Goal: Information Seeking & Learning: Find specific fact

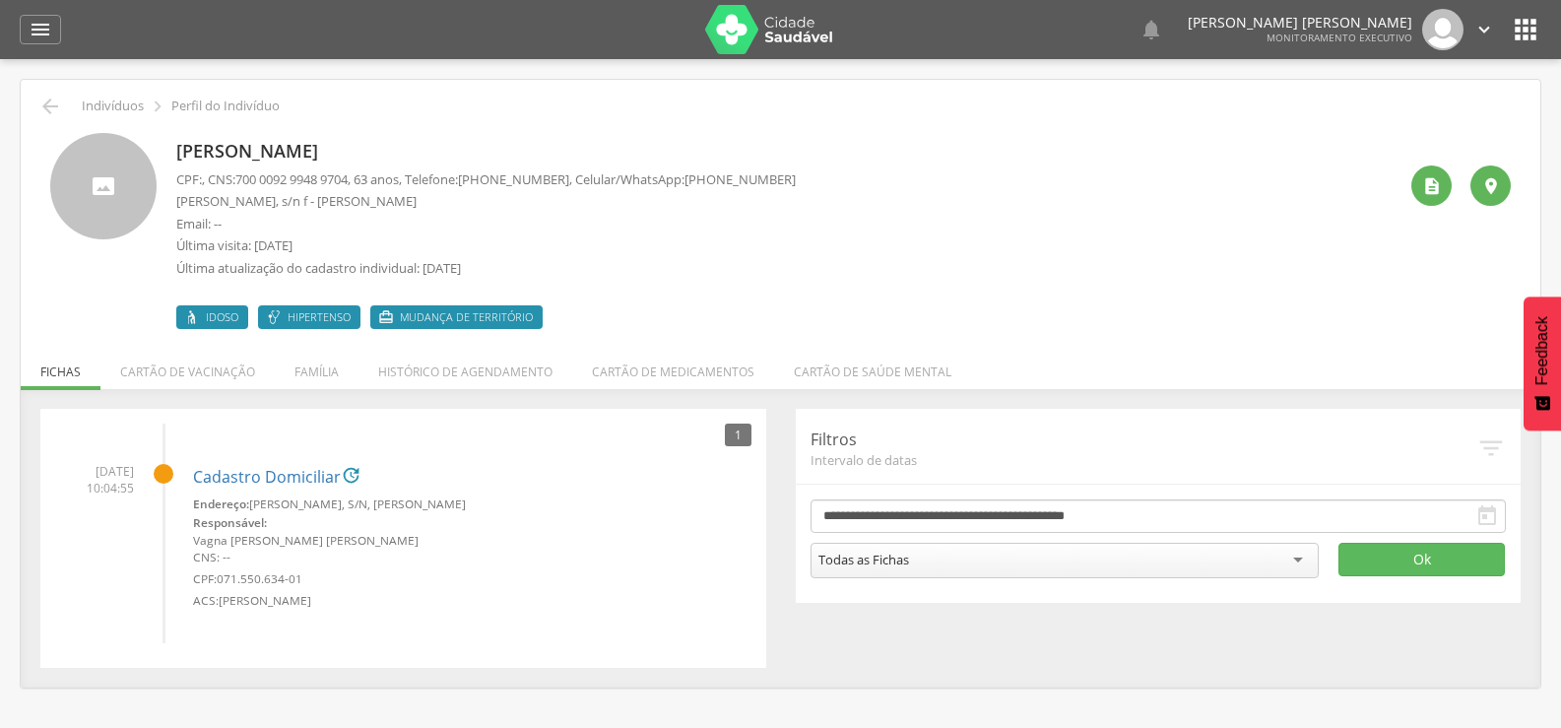
click at [64, 108] on div " Indivíduos  Perfil do Indivíduo" at bounding box center [780, 107] width 1490 height 24
click at [55, 108] on icon "" at bounding box center [50, 107] width 24 height 24
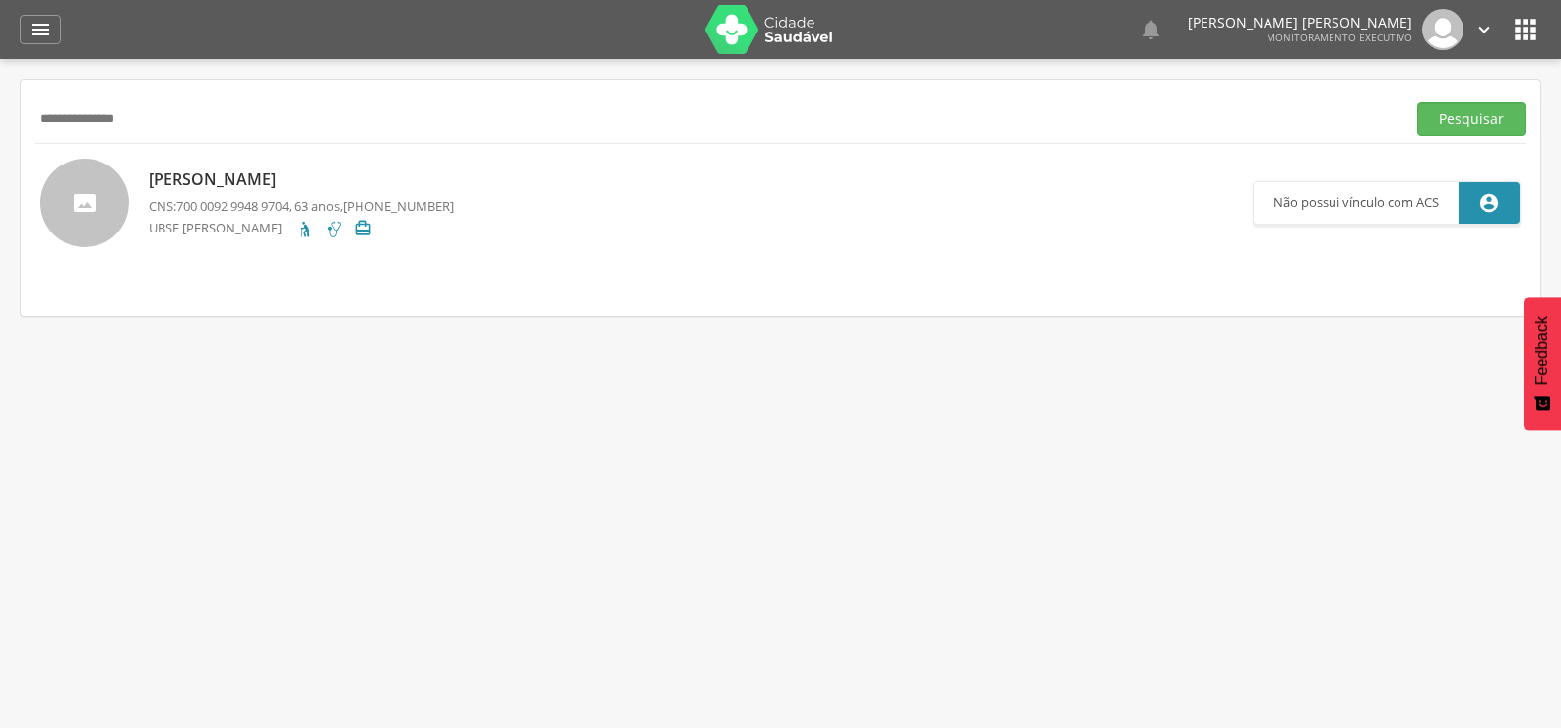
drag, startPoint x: 202, startPoint y: 110, endPoint x: 0, endPoint y: 110, distance: 201.9
click at [0, 110] on div " Supervisão  Distritos  Ubs Coordenador: - Queimadas / PB Intervalo de Tempo…" at bounding box center [780, 423] width 1561 height 728
click at [1418, 102] on button "Pesquisar" at bounding box center [1472, 118] width 108 height 33
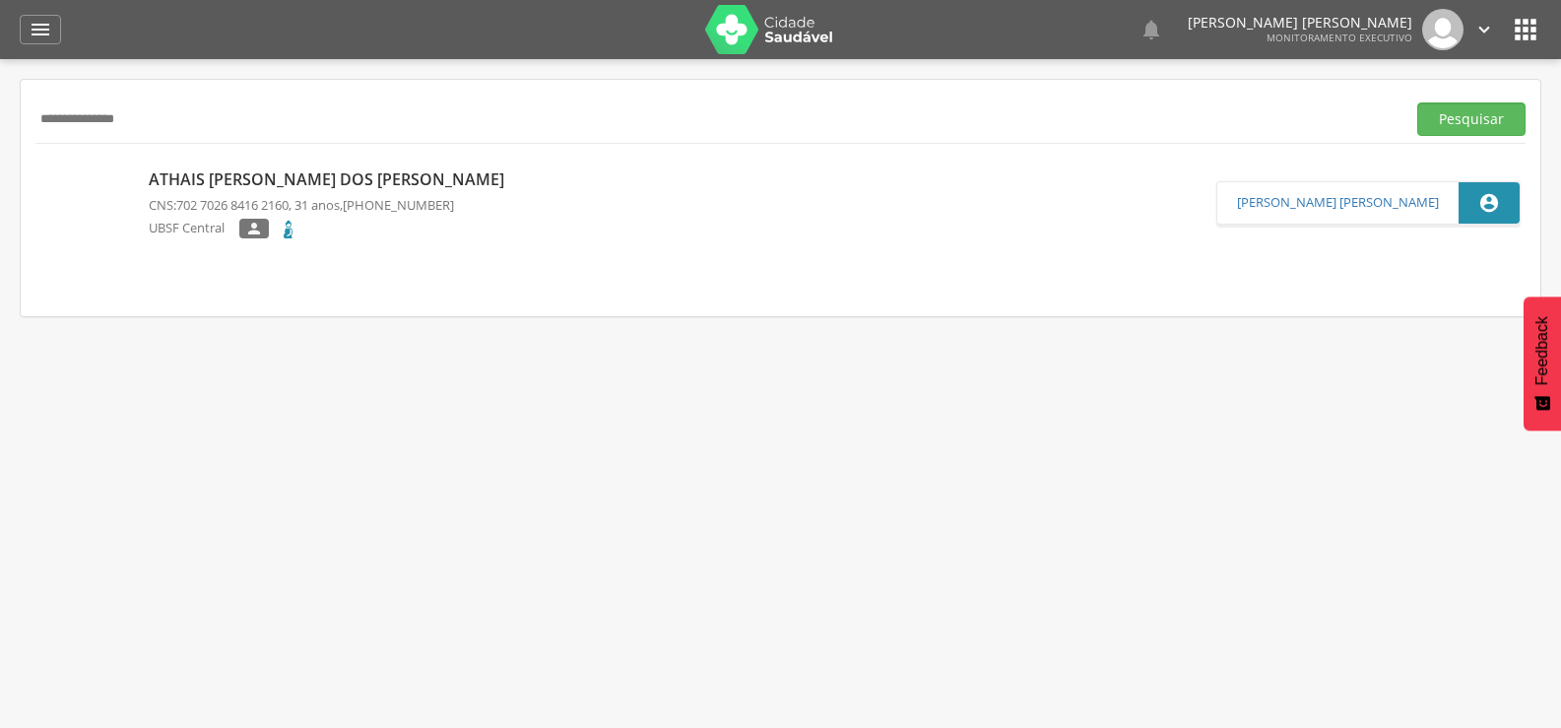
drag, startPoint x: 257, startPoint y: 113, endPoint x: 0, endPoint y: 115, distance: 257.1
click at [0, 115] on div " Supervisão  Distritos  Ubs Coordenador: - Queimadas / PB Intervalo de Tempo…" at bounding box center [780, 423] width 1561 height 728
click at [1418, 102] on button "Pesquisar" at bounding box center [1472, 118] width 108 height 33
click at [329, 183] on p "[PERSON_NAME] Edjane [PERSON_NAME]" at bounding box center [314, 179] width 330 height 23
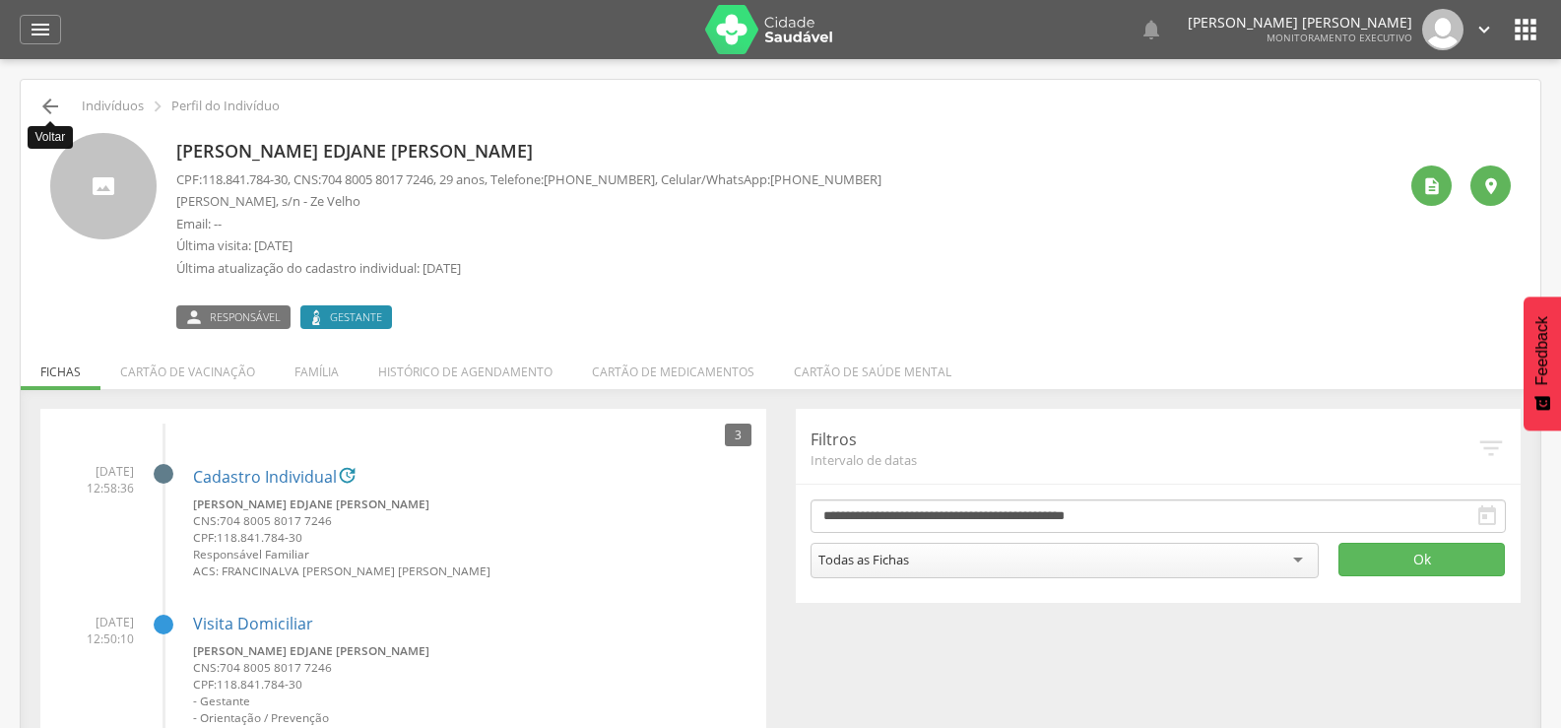
click at [43, 106] on icon "" at bounding box center [50, 107] width 24 height 24
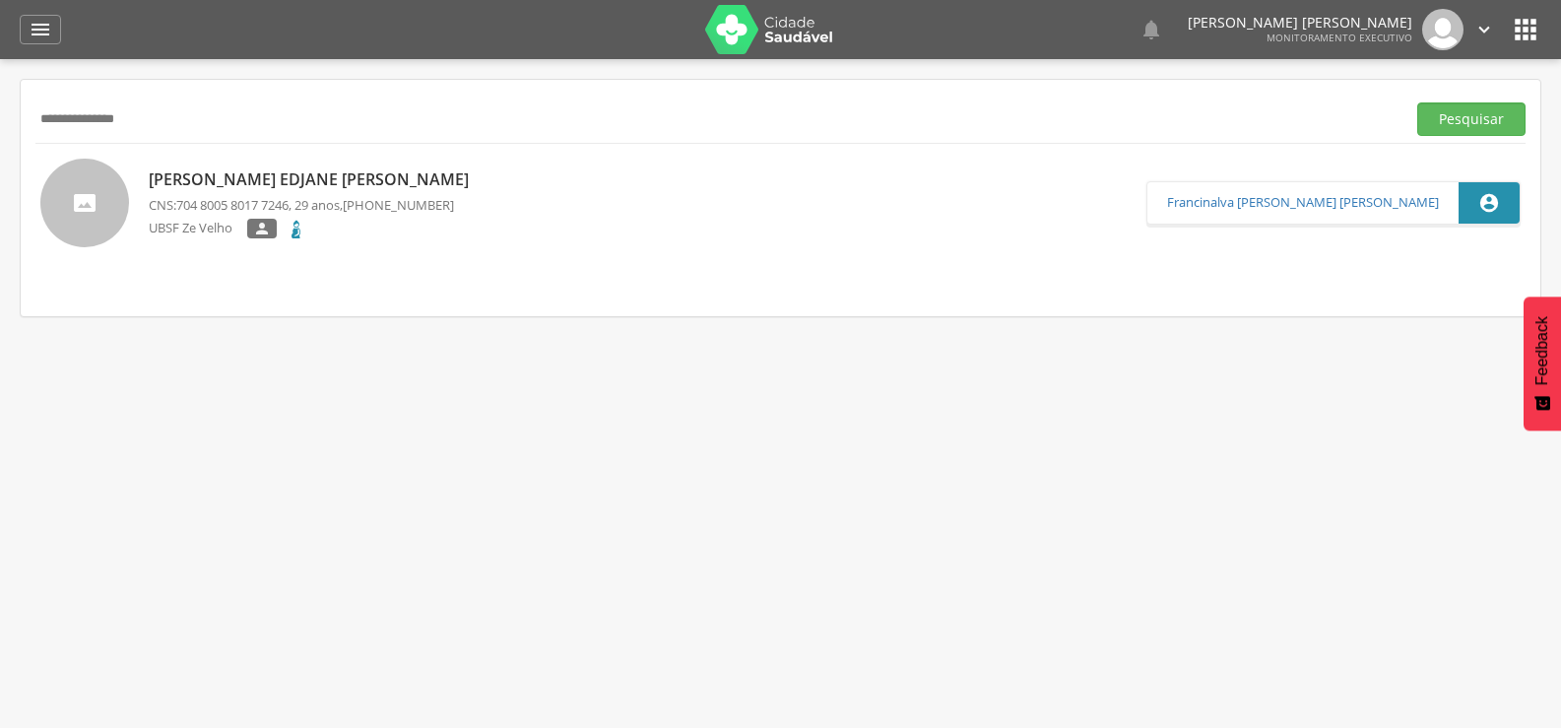
drag, startPoint x: 220, startPoint y: 130, endPoint x: 0, endPoint y: 197, distance: 229.7
click at [0, 197] on div " Supervisão  Distritos  Ubs Coordenador: - Queimadas / PB Intervalo de Tempo…" at bounding box center [780, 423] width 1561 height 728
click at [1418, 102] on button "Pesquisar" at bounding box center [1472, 118] width 108 height 33
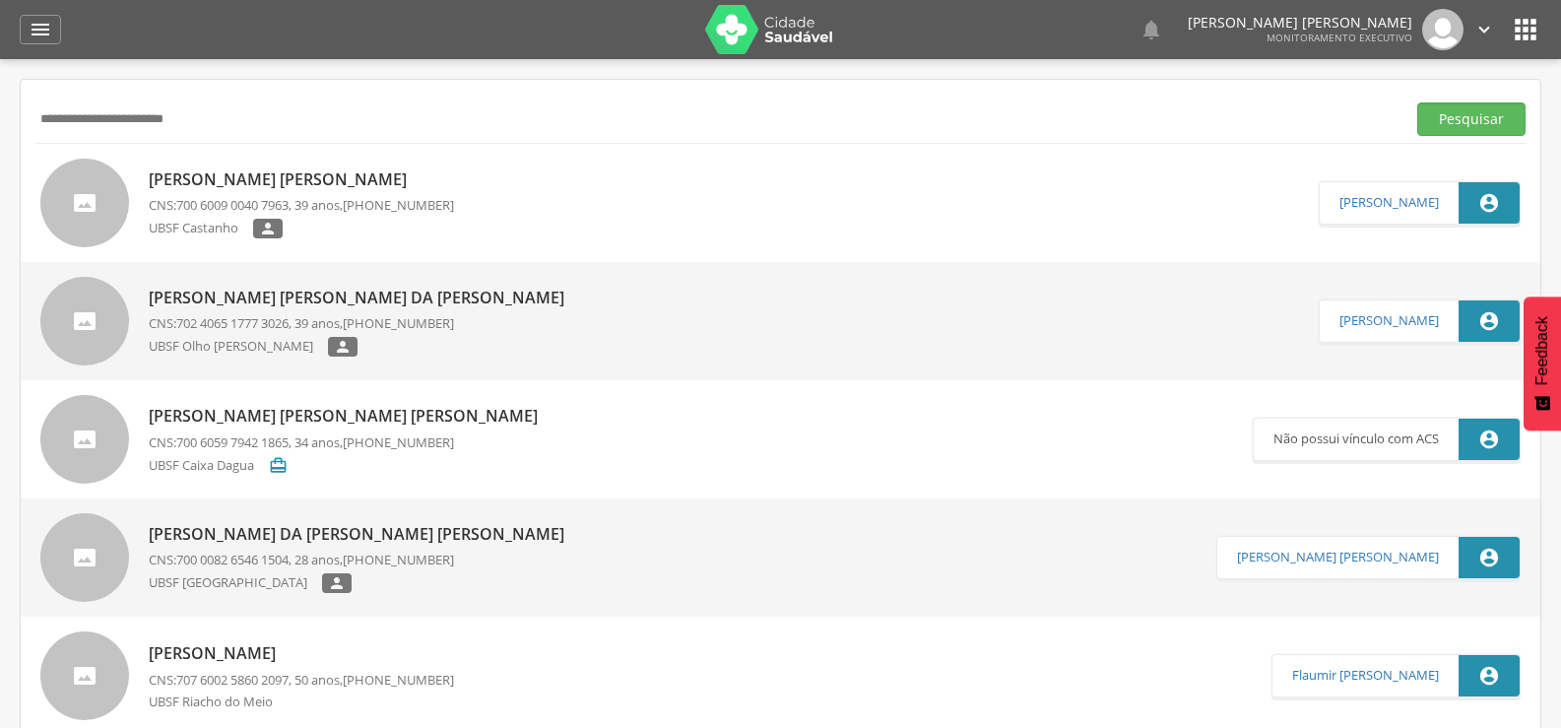
click at [288, 186] on p "[PERSON_NAME] [PERSON_NAME]" at bounding box center [301, 179] width 305 height 23
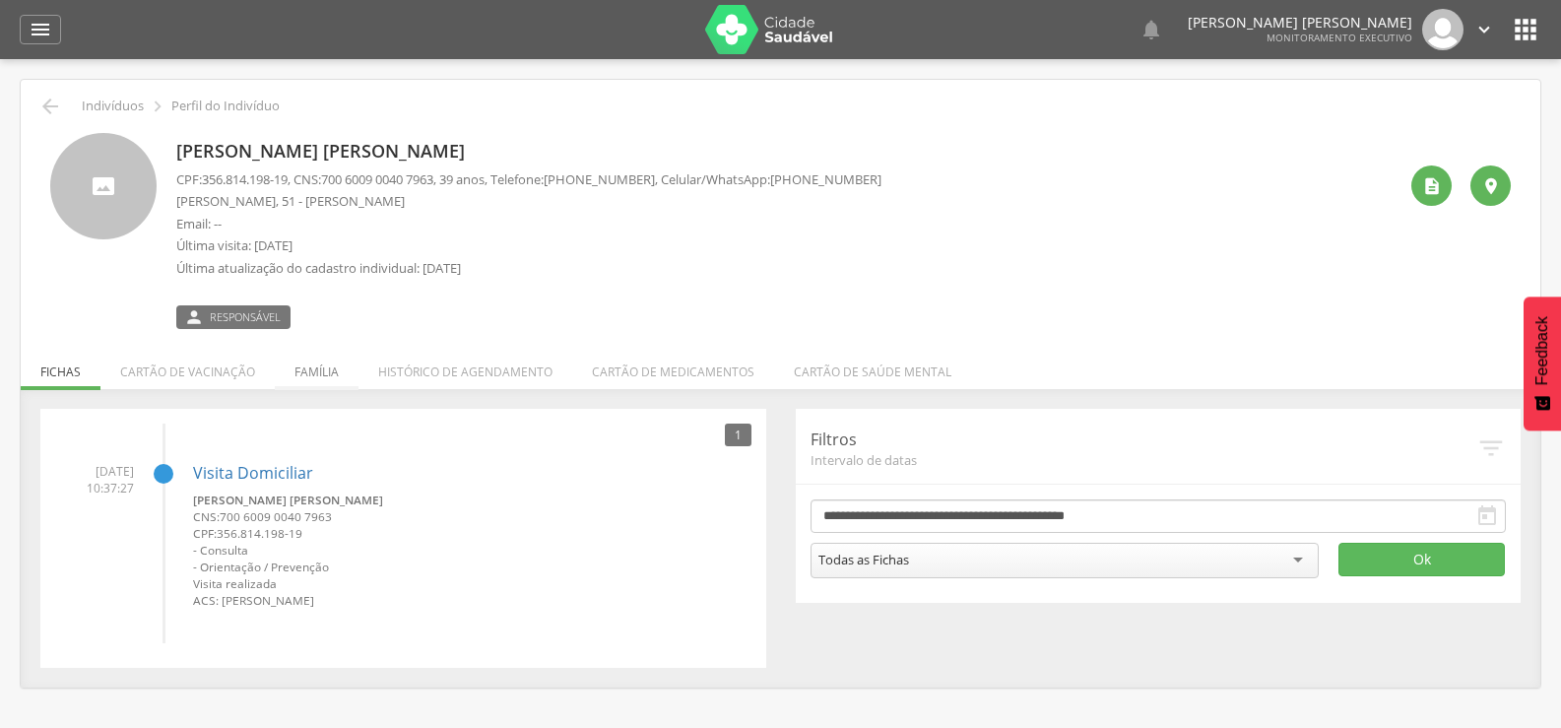
click at [310, 365] on li "Família" at bounding box center [317, 367] width 84 height 46
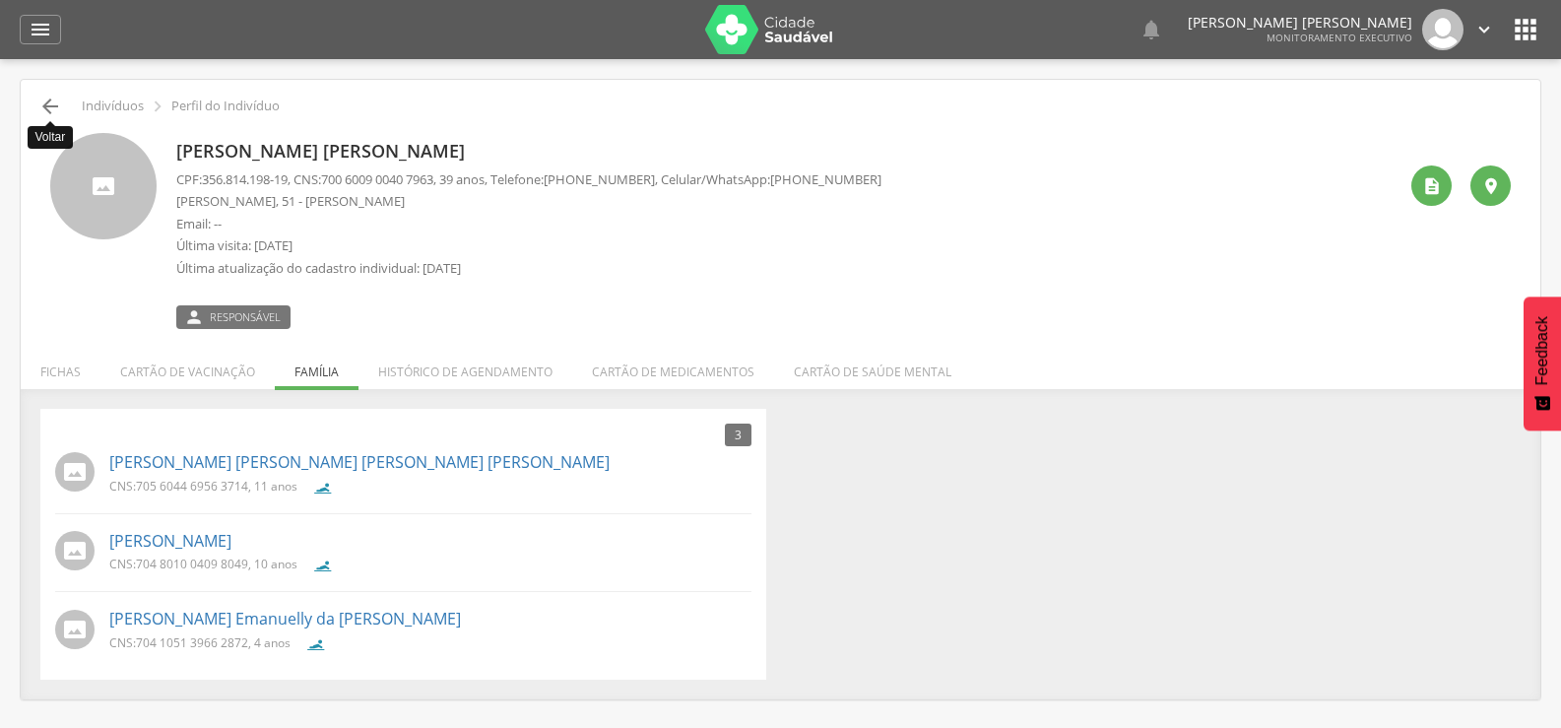
click at [54, 108] on icon "" at bounding box center [50, 107] width 24 height 24
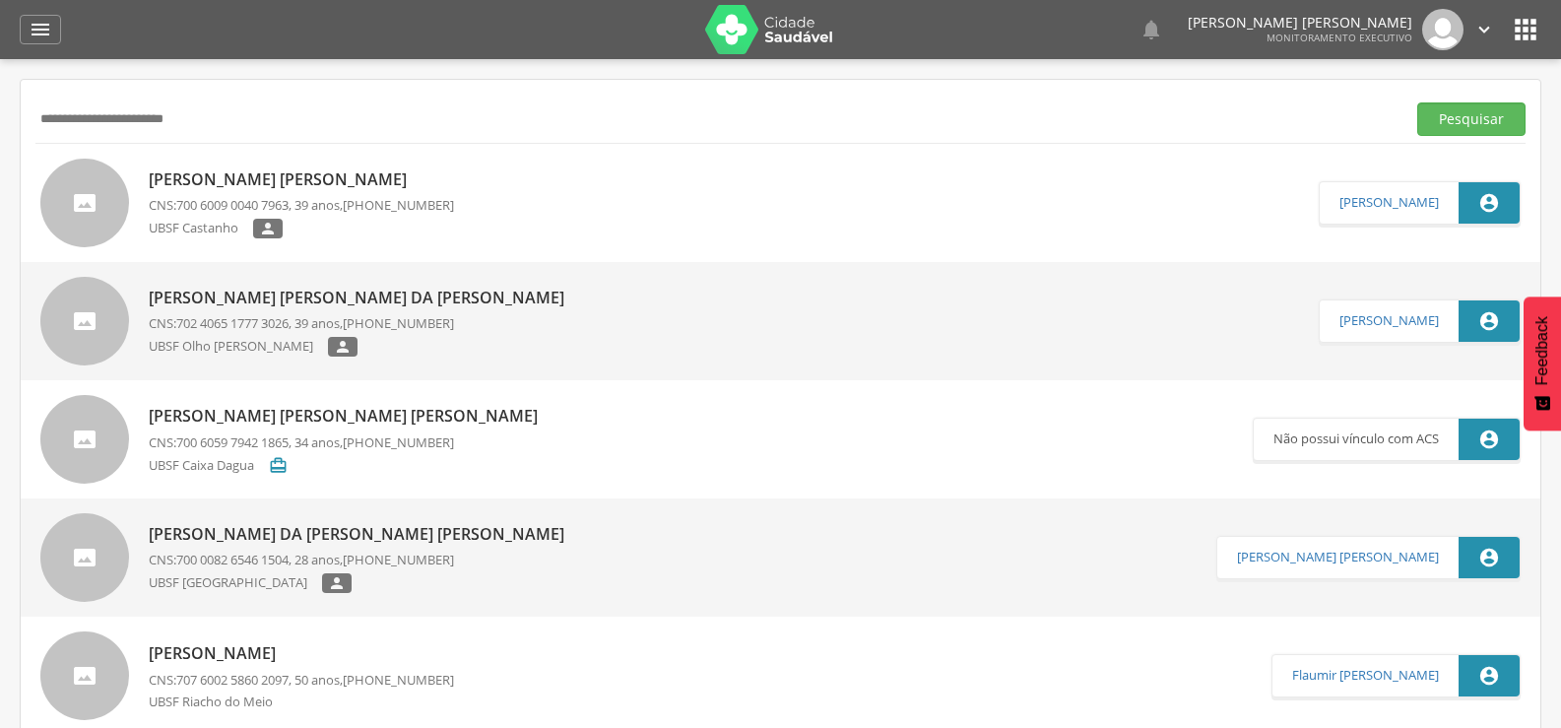
drag, startPoint x: 228, startPoint y: 119, endPoint x: 0, endPoint y: 137, distance: 228.2
click at [0, 137] on div " Supervisão  Distritos  Ubs Coordenador: - Queimadas / PB Intervalo de Tempo…" at bounding box center [780, 423] width 1561 height 728
click at [1418, 102] on button "Pesquisar" at bounding box center [1472, 118] width 108 height 33
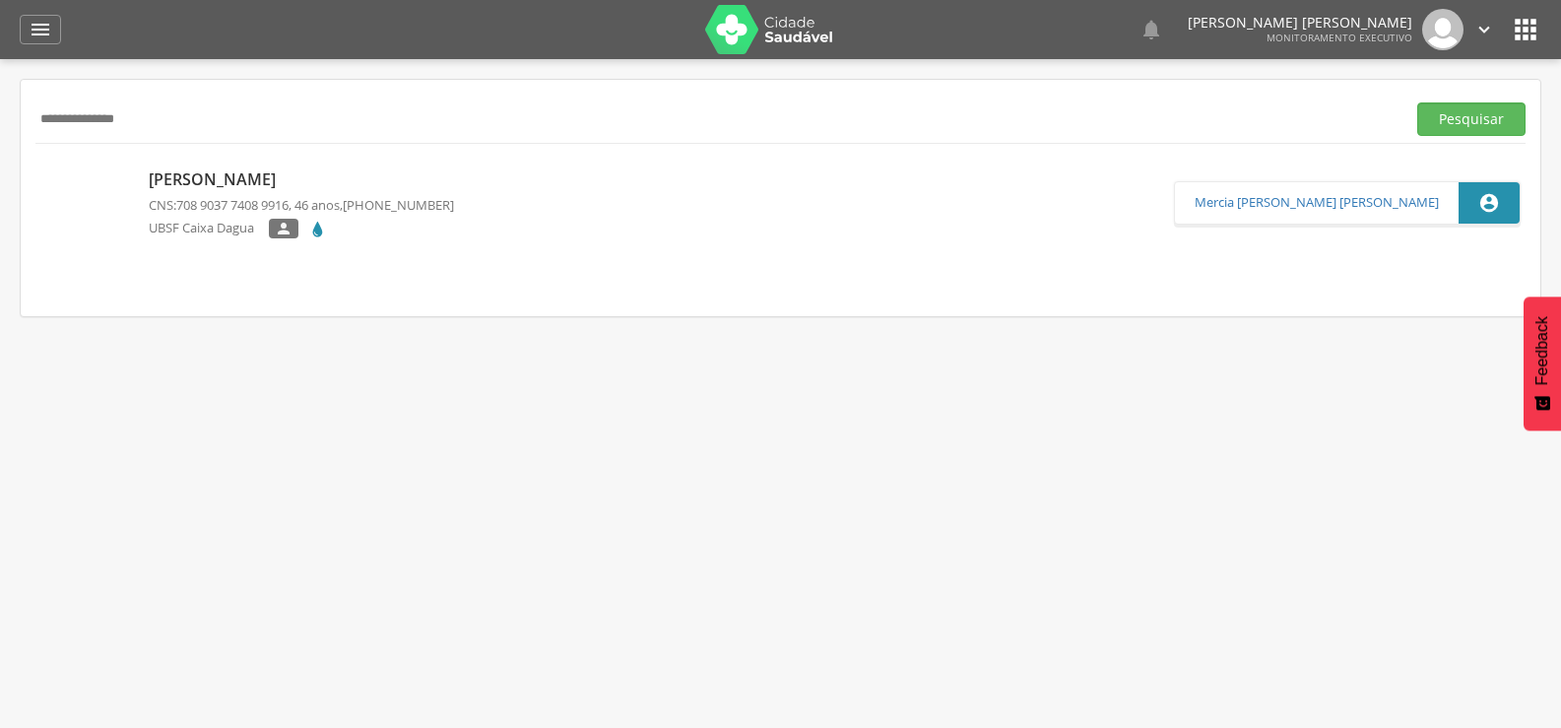
click at [142, 122] on input "**********" at bounding box center [716, 118] width 1362 height 33
drag, startPoint x: 164, startPoint y: 115, endPoint x: 0, endPoint y: 150, distance: 167.1
click at [0, 149] on div " Supervisão  Distritos  Ubs Coordenador: - Queimadas / PB Intervalo de Tempo…" at bounding box center [780, 423] width 1561 height 728
click at [1418, 102] on button "Pesquisar" at bounding box center [1472, 118] width 108 height 33
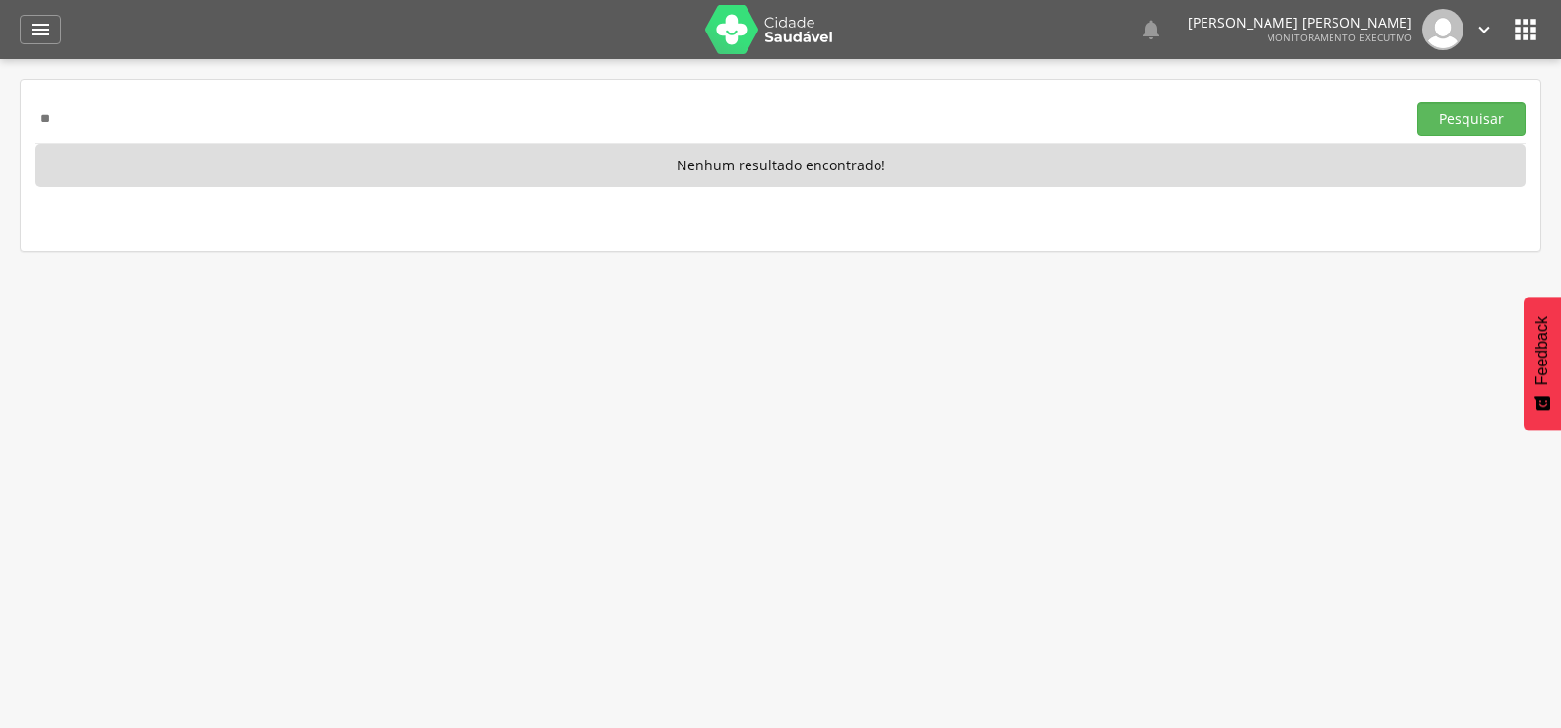
type input "*"
click at [1418, 102] on button "Pesquisar" at bounding box center [1472, 118] width 108 height 33
type input "*"
click at [1418, 102] on button "Pesquisar" at bounding box center [1472, 118] width 108 height 33
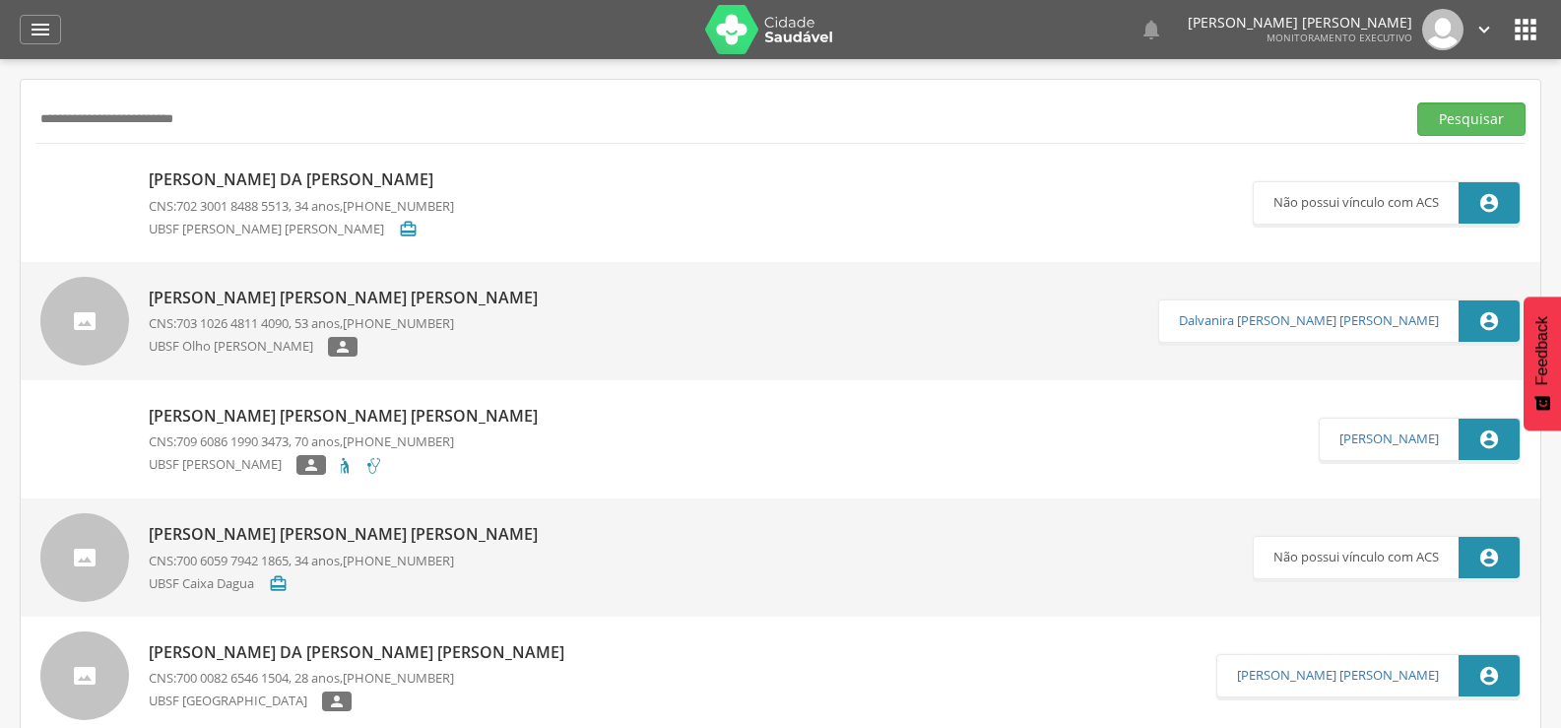
click at [96, 117] on input "**********" at bounding box center [716, 118] width 1362 height 33
click at [1418, 102] on button "Pesquisar" at bounding box center [1472, 118] width 108 height 33
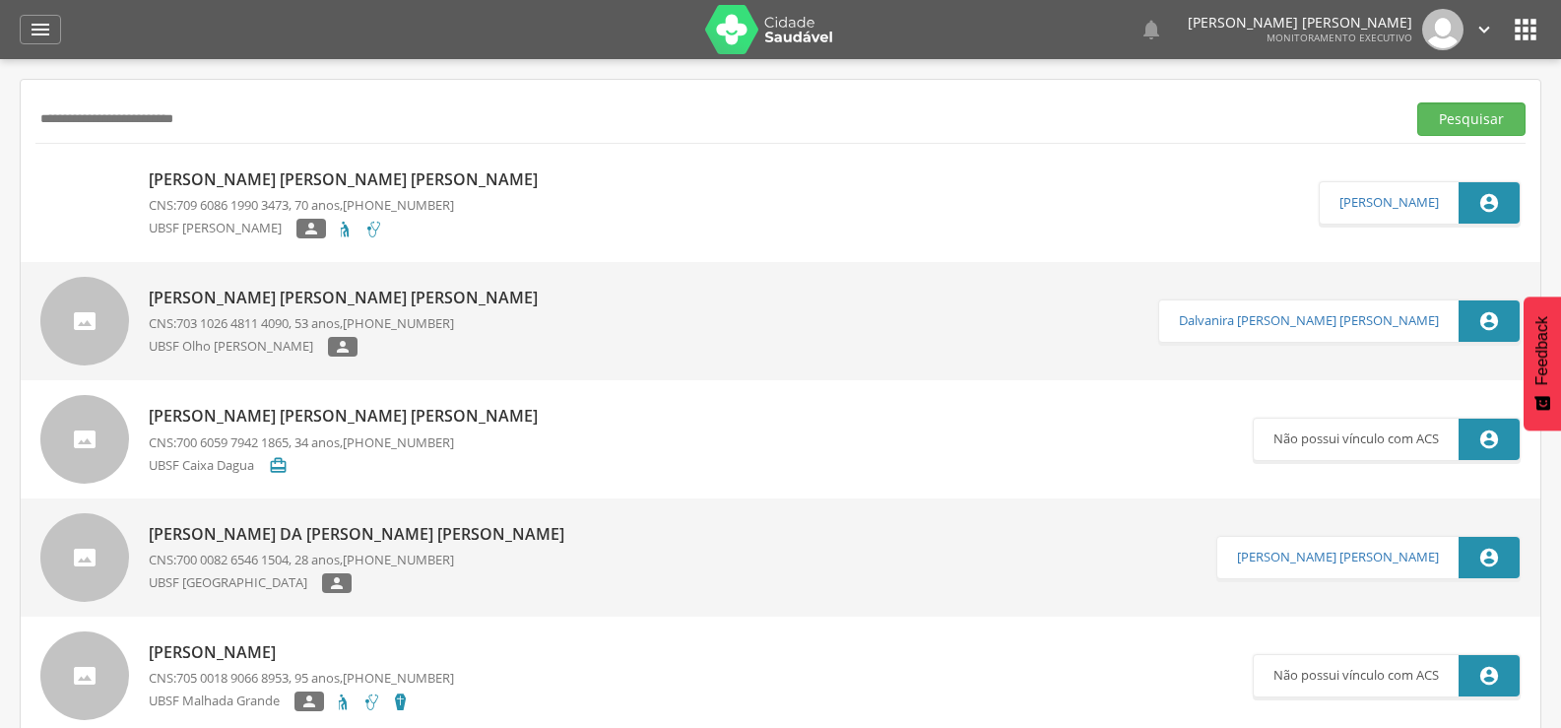
click at [147, 151] on div "[PERSON_NAME] [PERSON_NAME] [PERSON_NAME] CNS: 709 6086 1990 3473 , 70 anos, [P…" at bounding box center [781, 203] width 1520 height 118
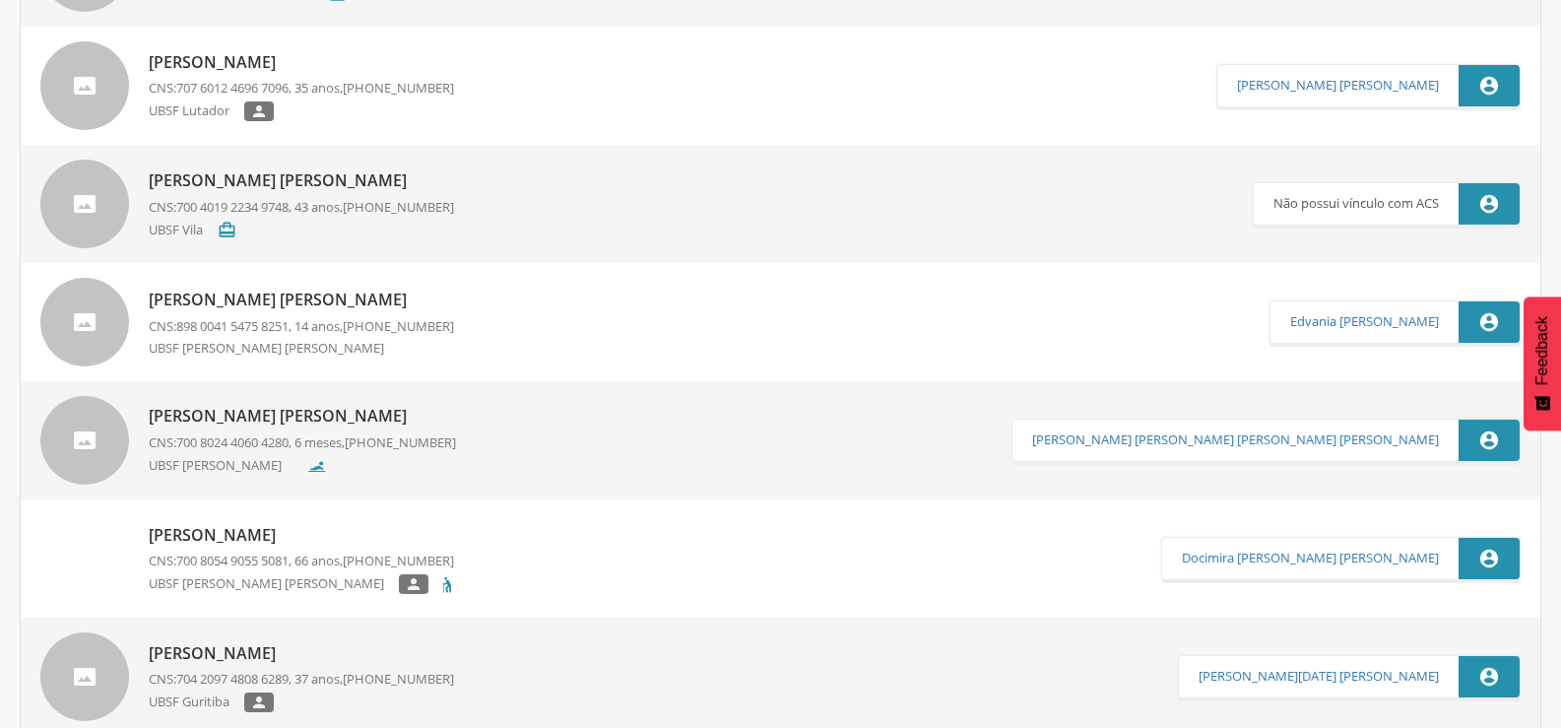
scroll to position [5415, 0]
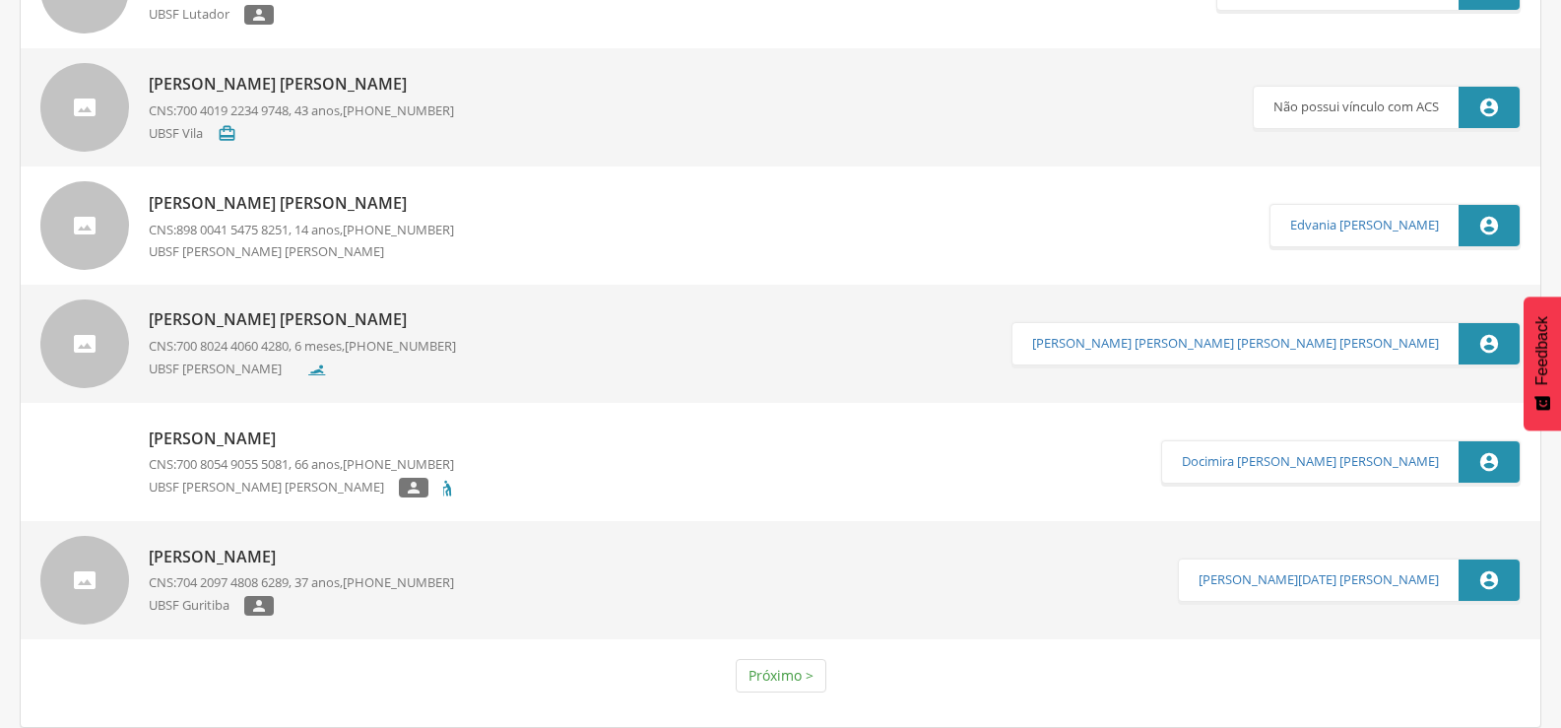
click at [607, 682] on nav "Próximo >" at bounding box center [780, 675] width 1490 height 73
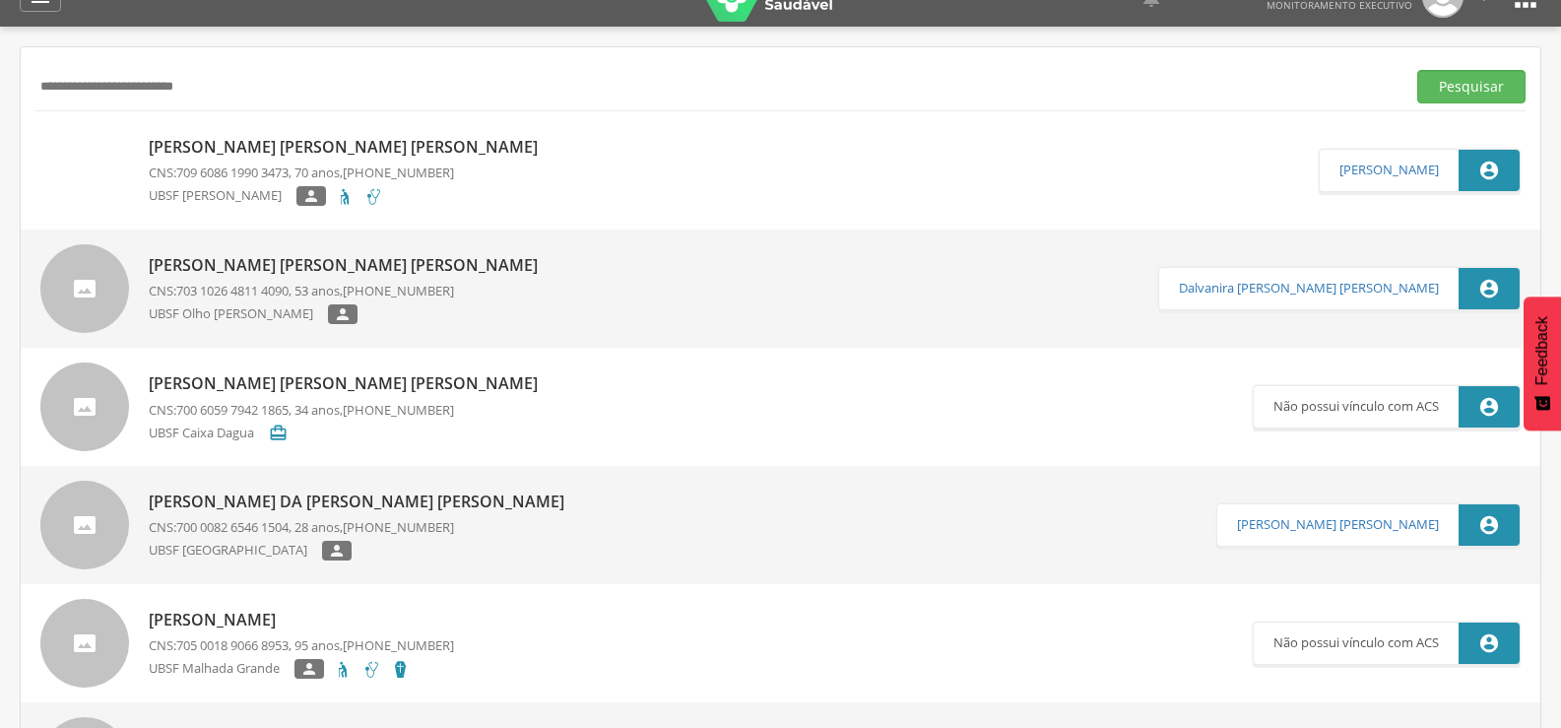
scroll to position [0, 0]
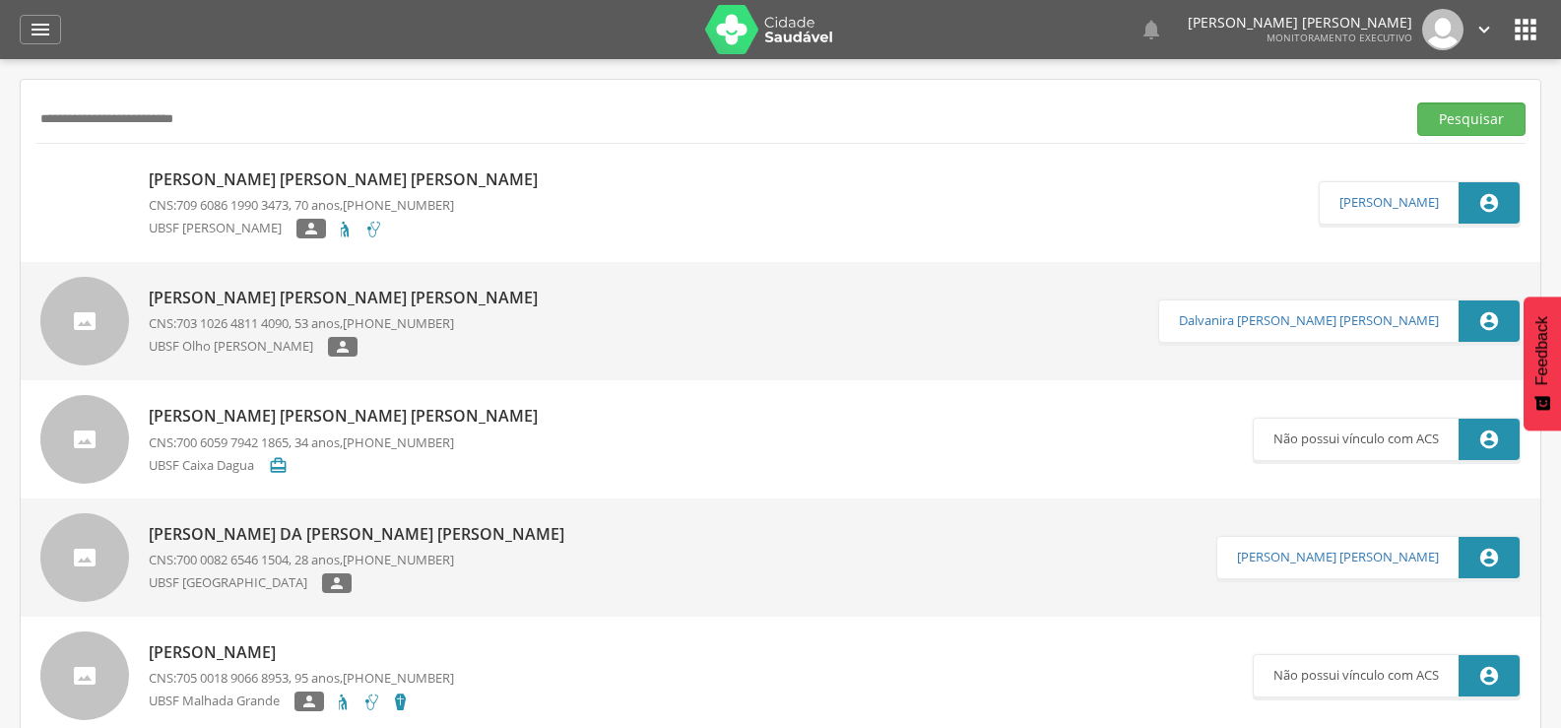
drag, startPoint x: 232, startPoint y: 121, endPoint x: 0, endPoint y: 137, distance: 233.0
click at [0, 137] on div " Supervisão  Distritos  Ubs Coordenador: - Queimadas / PB Intervalo de Tempo…" at bounding box center [780, 423] width 1561 height 728
click at [1418, 102] on button "Pesquisar" at bounding box center [1472, 118] width 108 height 33
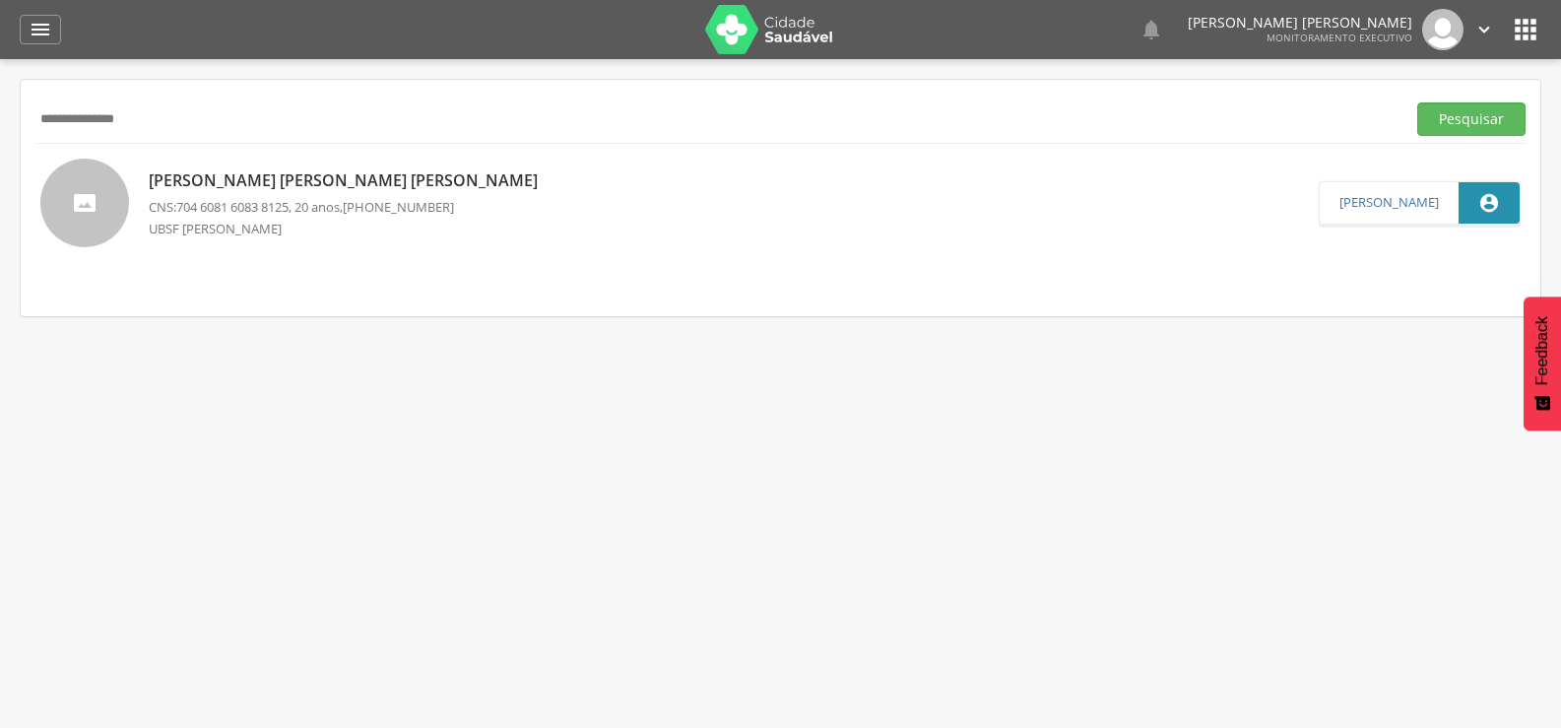
click at [235, 183] on p "[PERSON_NAME] [PERSON_NAME] [PERSON_NAME]" at bounding box center [348, 180] width 399 height 23
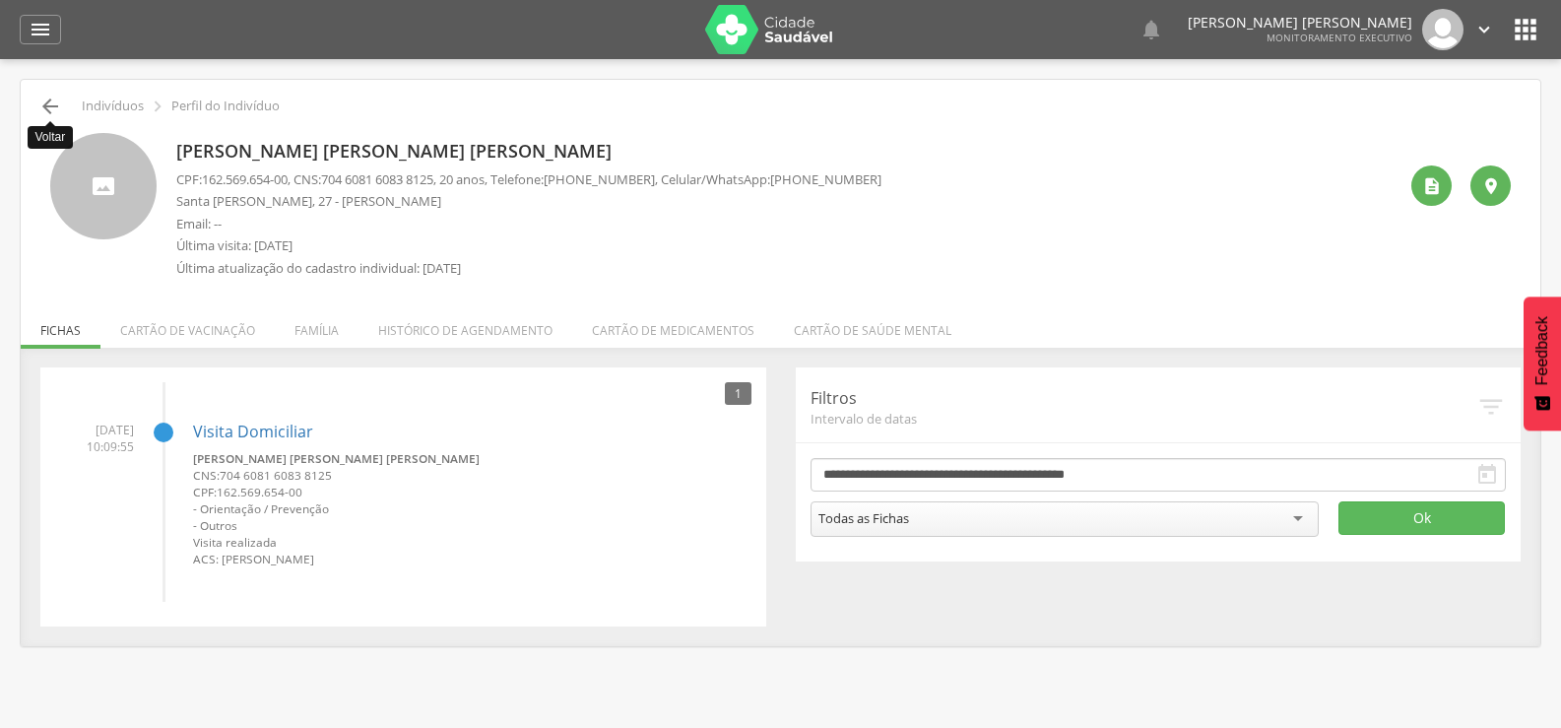
click at [61, 104] on icon "" at bounding box center [50, 107] width 24 height 24
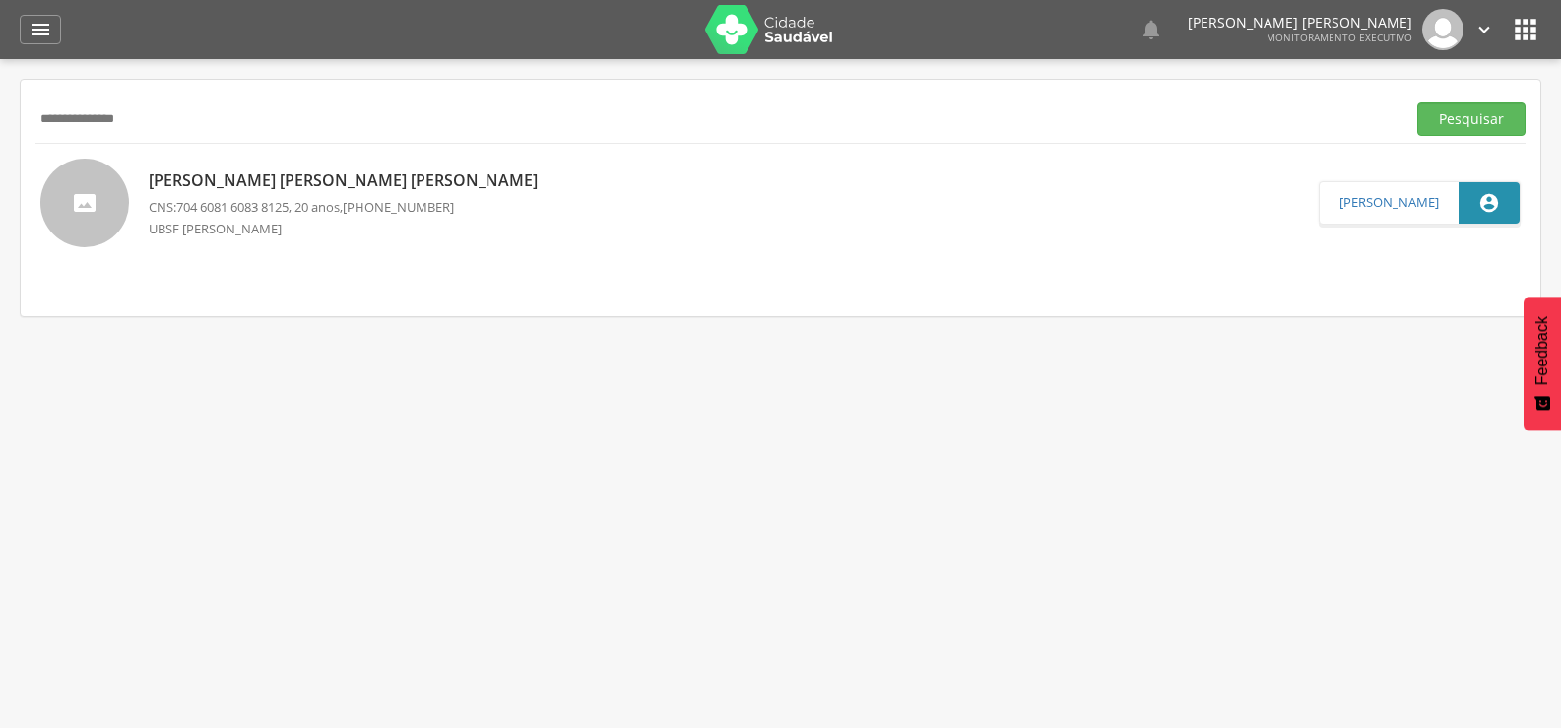
drag, startPoint x: 182, startPoint y: 106, endPoint x: 16, endPoint y: 118, distance: 166.9
click at [16, 118] on div " Supervisão  Distritos  Ubs Coordenador: - Queimadas / PB Intervalo de Tempo…" at bounding box center [780, 423] width 1561 height 728
click at [1418, 102] on button "Pesquisar" at bounding box center [1472, 118] width 108 height 33
click at [229, 169] on p "[PERSON_NAME]" at bounding box center [301, 180] width 305 height 23
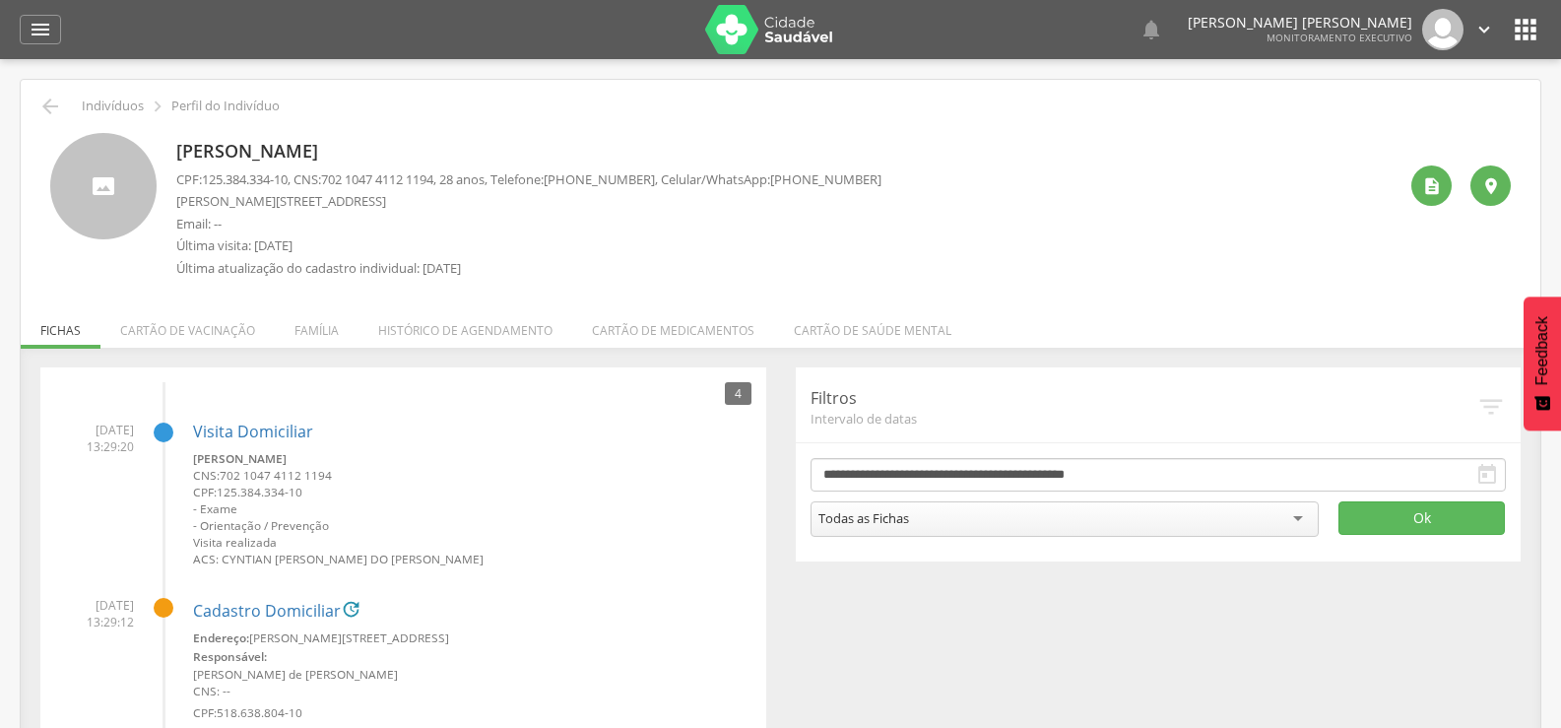
drag, startPoint x: 172, startPoint y: 201, endPoint x: 422, endPoint y: 202, distance: 249.2
click at [422, 202] on div "[PERSON_NAME] CPF: 125.384.334-10 , CNS: [PHONE_NUMBER] , 28 anos, Telefone: [P…" at bounding box center [780, 210] width 1461 height 155
copy p "[PERSON_NAME][STREET_ADDRESS]"
click at [39, 106] on icon "" at bounding box center [50, 107] width 24 height 24
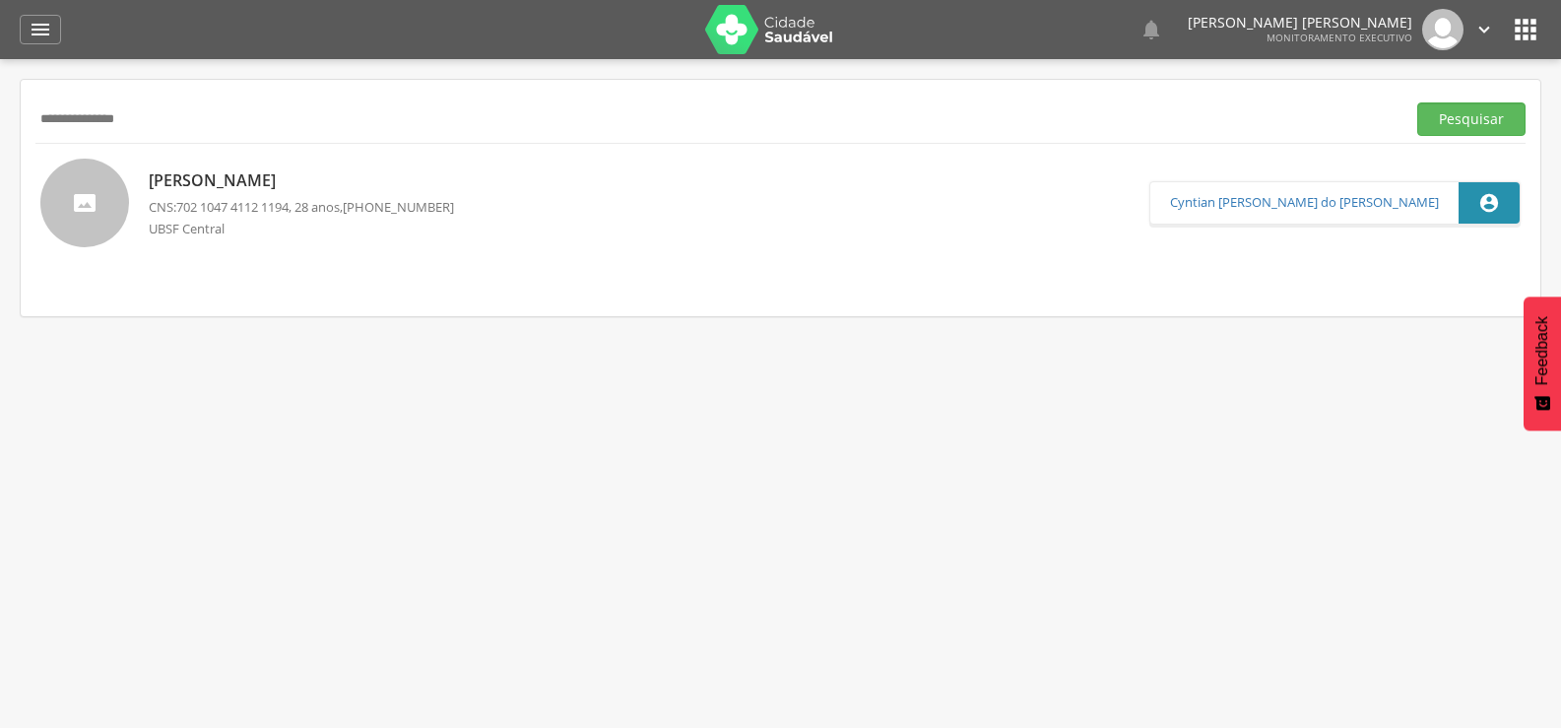
drag, startPoint x: 186, startPoint y: 111, endPoint x: 0, endPoint y: 124, distance: 186.6
click at [0, 122] on div " Supervisão  Distritos  Ubs Coordenador: - Queimadas / PB Intervalo de Tempo…" at bounding box center [780, 423] width 1561 height 728
type input "**********"
click at [1418, 102] on button "Pesquisar" at bounding box center [1472, 118] width 108 height 33
click at [308, 186] on p "[PERSON_NAME] Ronacy [PERSON_NAME] [PERSON_NAME]" at bounding box center [383, 179] width 468 height 23
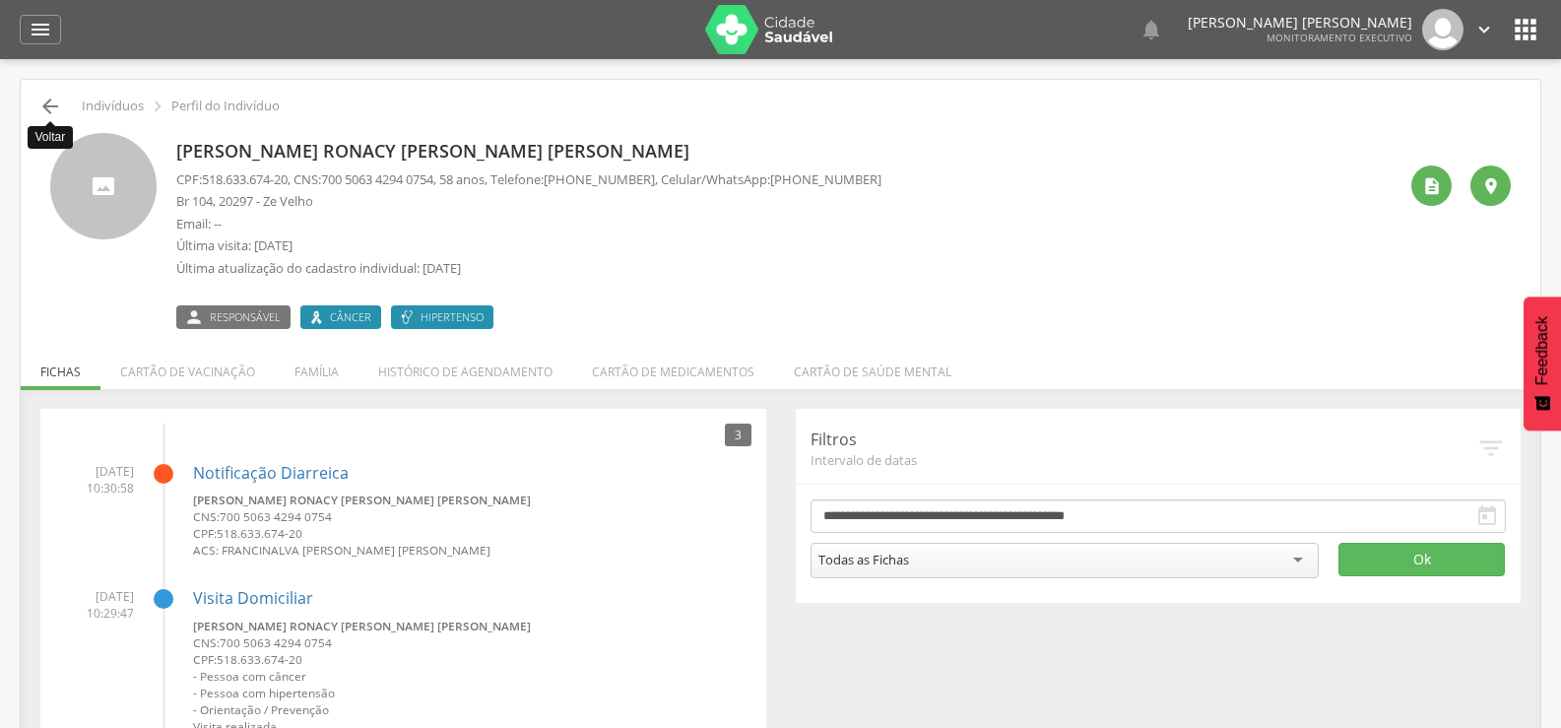
click at [56, 100] on icon "" at bounding box center [50, 107] width 24 height 24
